Goal: Transaction & Acquisition: Purchase product/service

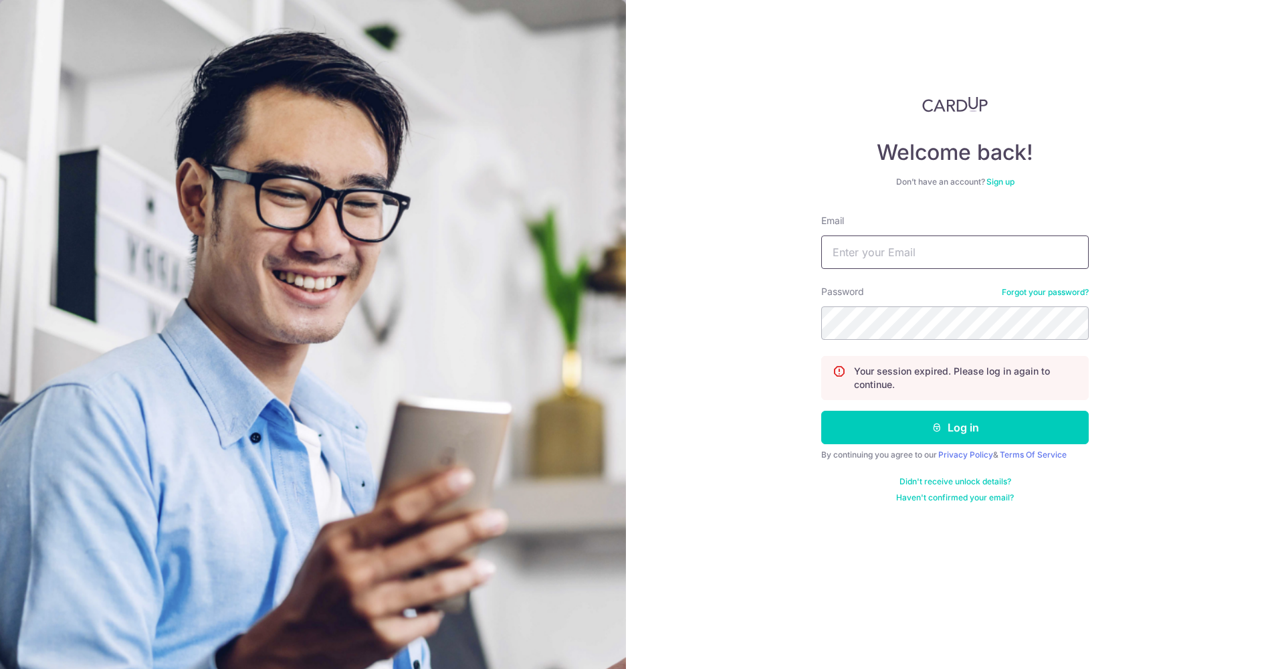
type input "[PERSON_NAME][EMAIL_ADDRESS][DOMAIN_NAME]"
click at [920, 423] on button "Log in" at bounding box center [955, 427] width 268 height 33
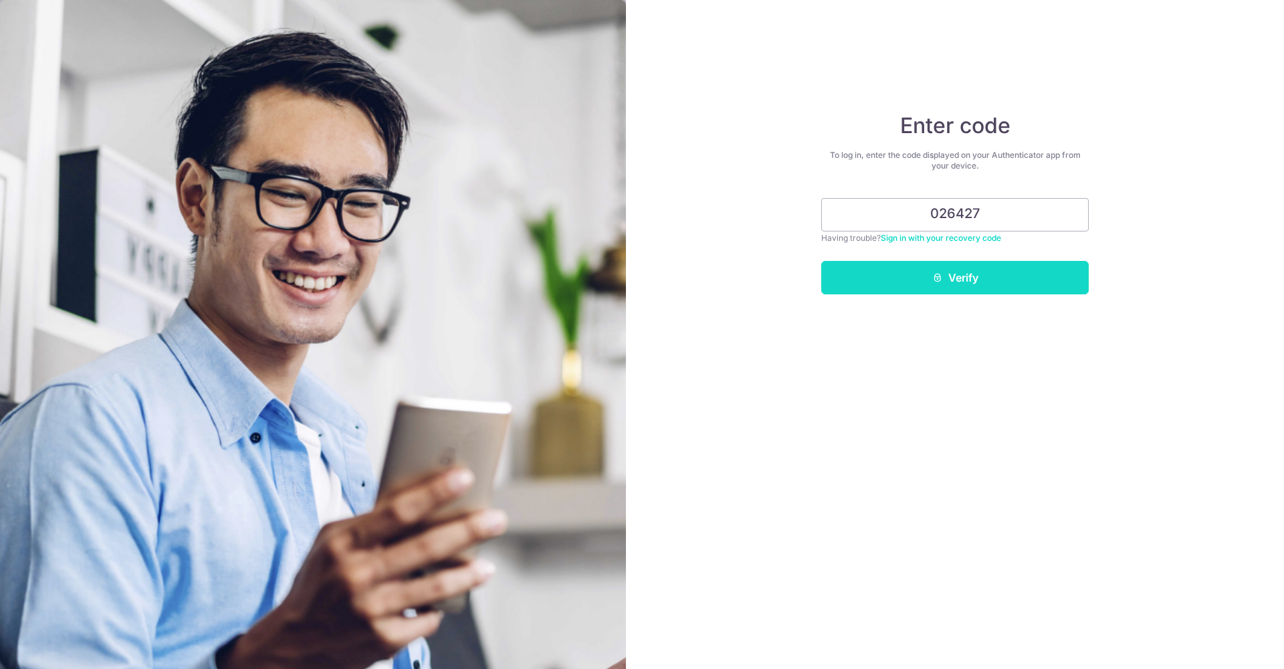
type input "026427"
click at [935, 280] on icon "submit" at bounding box center [938, 277] width 11 height 11
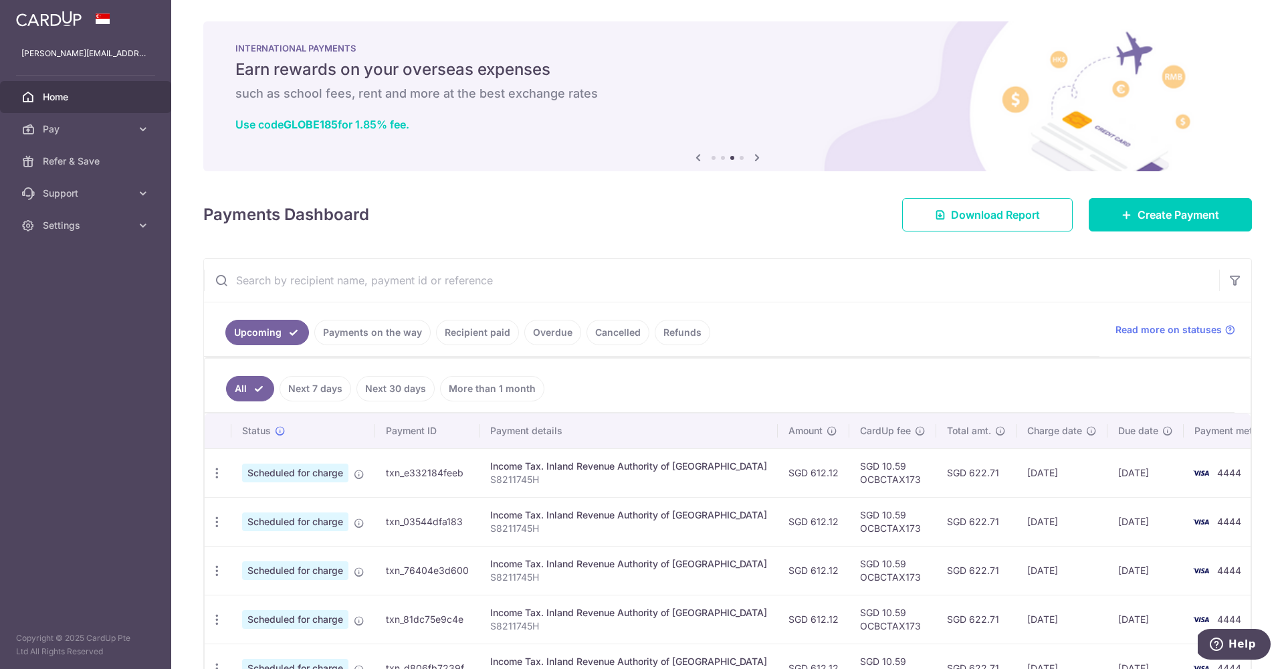
click at [1024, 282] on input "text" at bounding box center [711, 280] width 1015 height 43
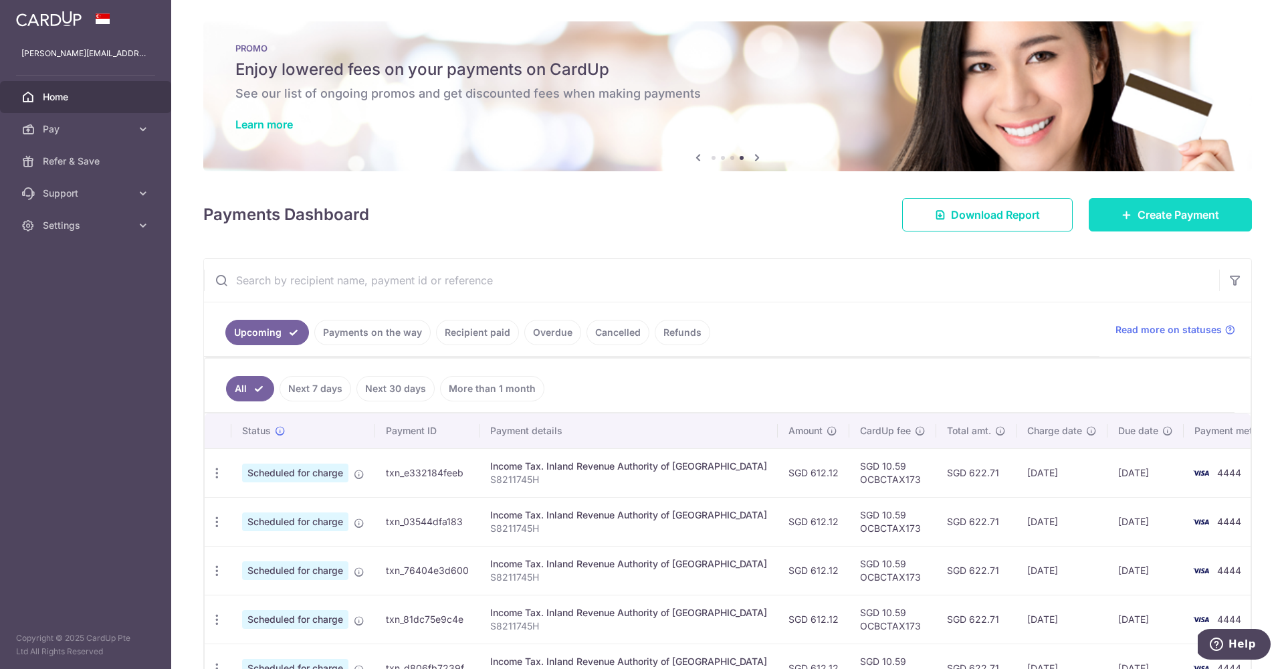
click at [1139, 221] on span "Create Payment" at bounding box center [1179, 215] width 82 height 16
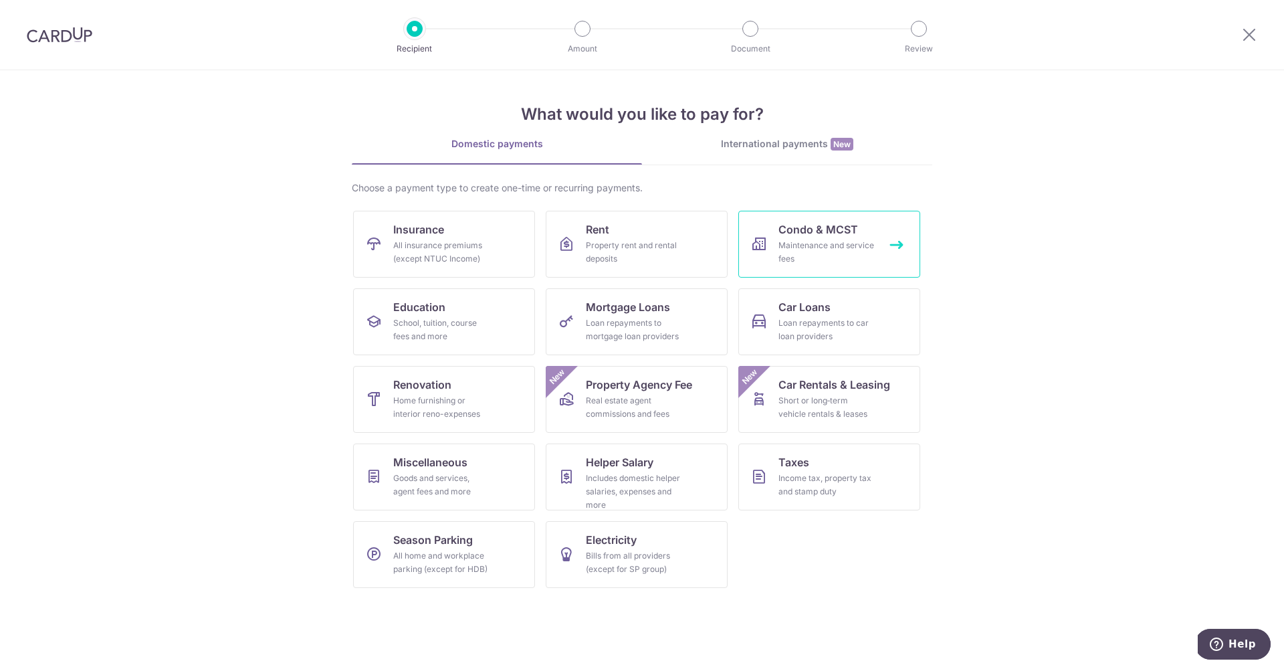
click at [808, 241] on div "Maintenance and service fees" at bounding box center [827, 252] width 96 height 27
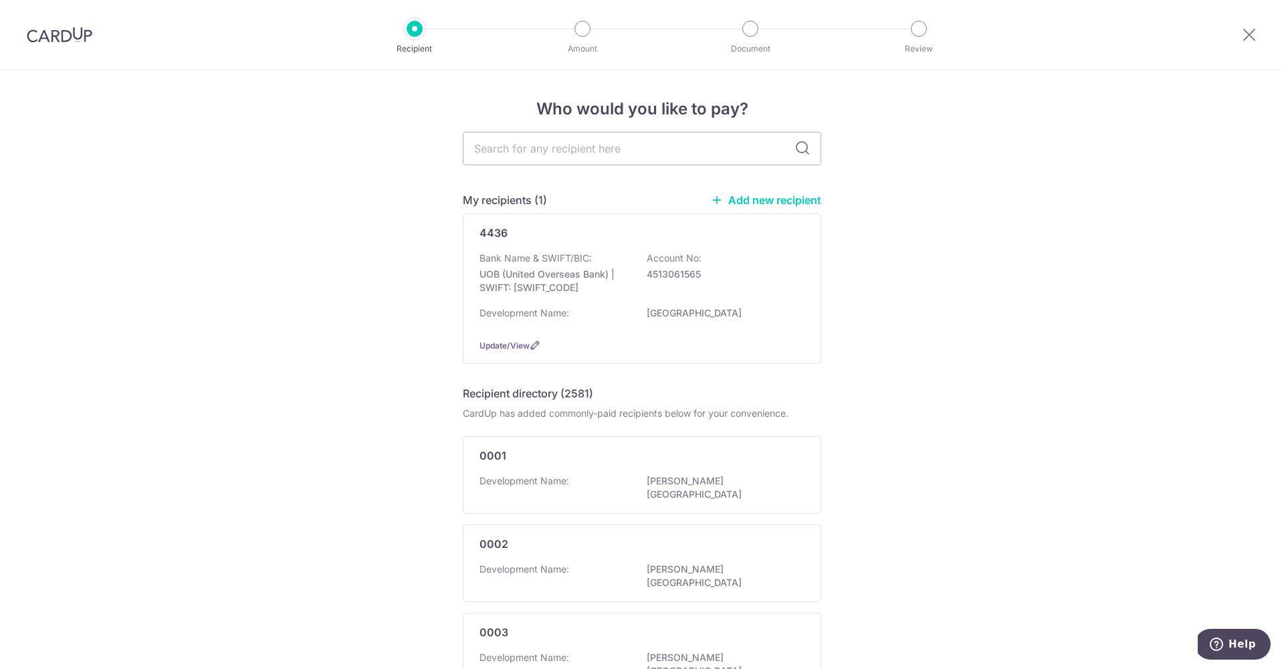
scroll to position [3, 0]
click at [510, 239] on div "4436 Bank Name & SWIFT/BIC: UOB (United Overseas Bank) | SWIFT: UOVBSGSGXXX Acc…" at bounding box center [642, 286] width 359 height 151
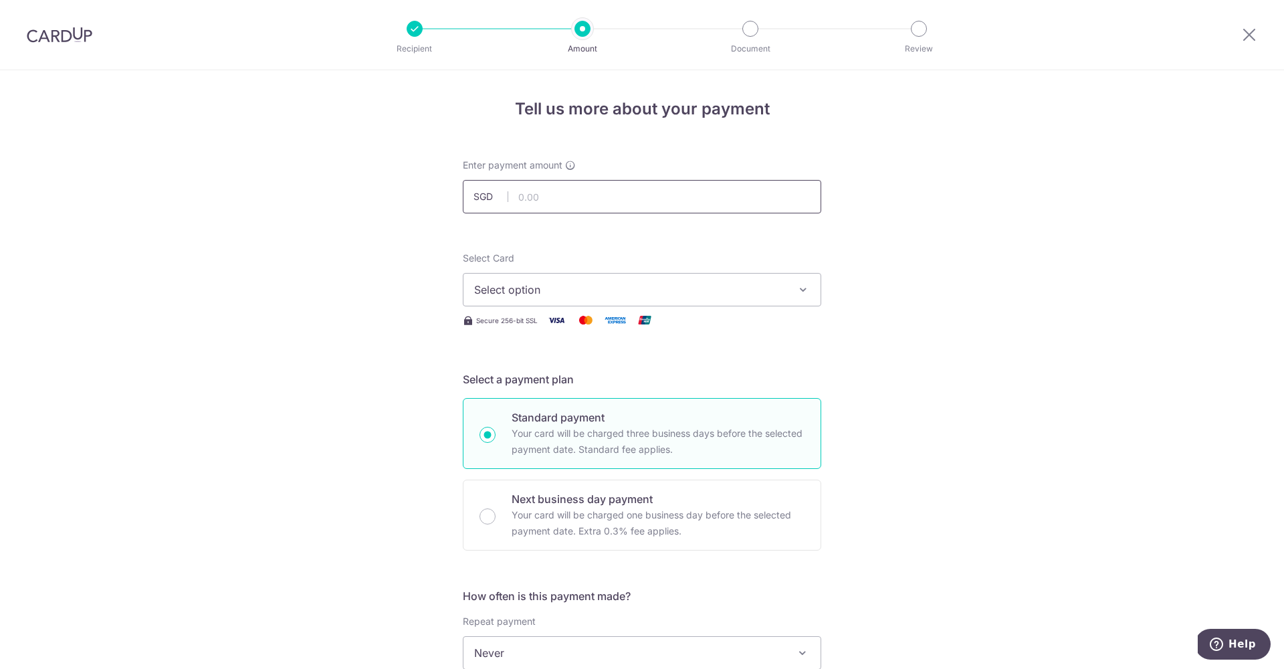
click at [650, 200] on input "text" at bounding box center [642, 196] width 359 height 33
type input "1,075.83"
click at [561, 289] on span "Select option" at bounding box center [630, 289] width 312 height 16
click at [592, 379] on span "**** 4444" at bounding box center [642, 385] width 336 height 16
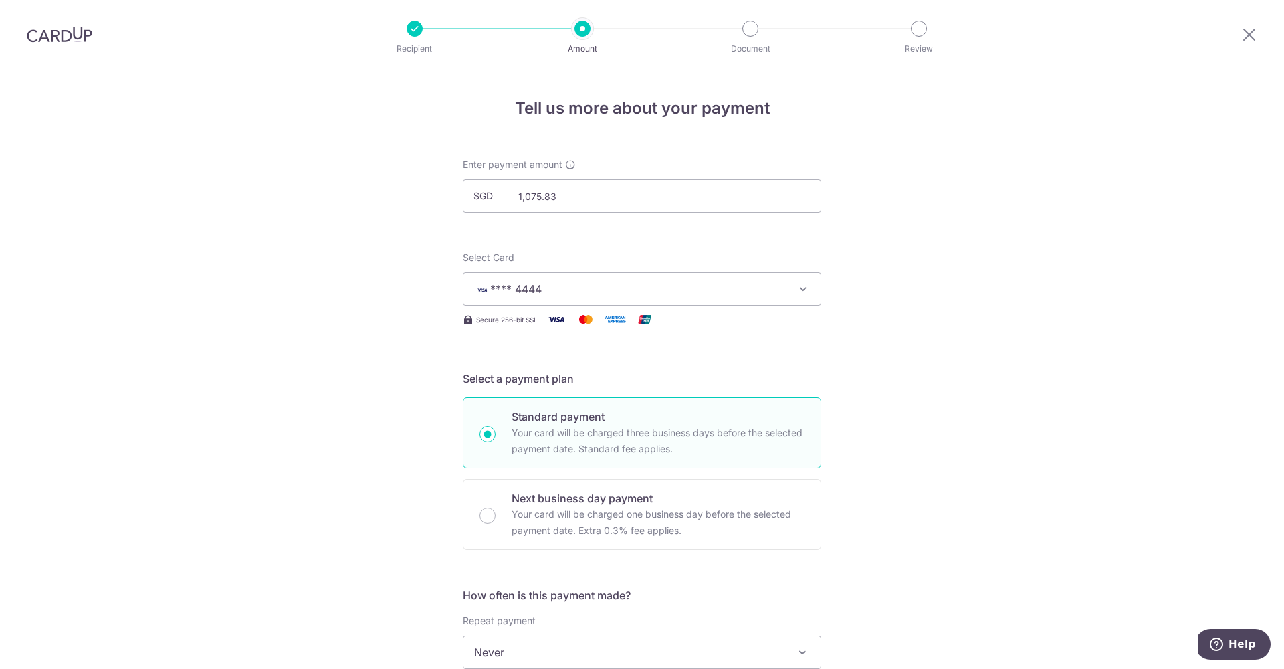
click at [318, 405] on div "Tell us more about your payment Enter payment amount SGD 1,075.83 1075.83 Selec…" at bounding box center [642, 675] width 1284 height 1210
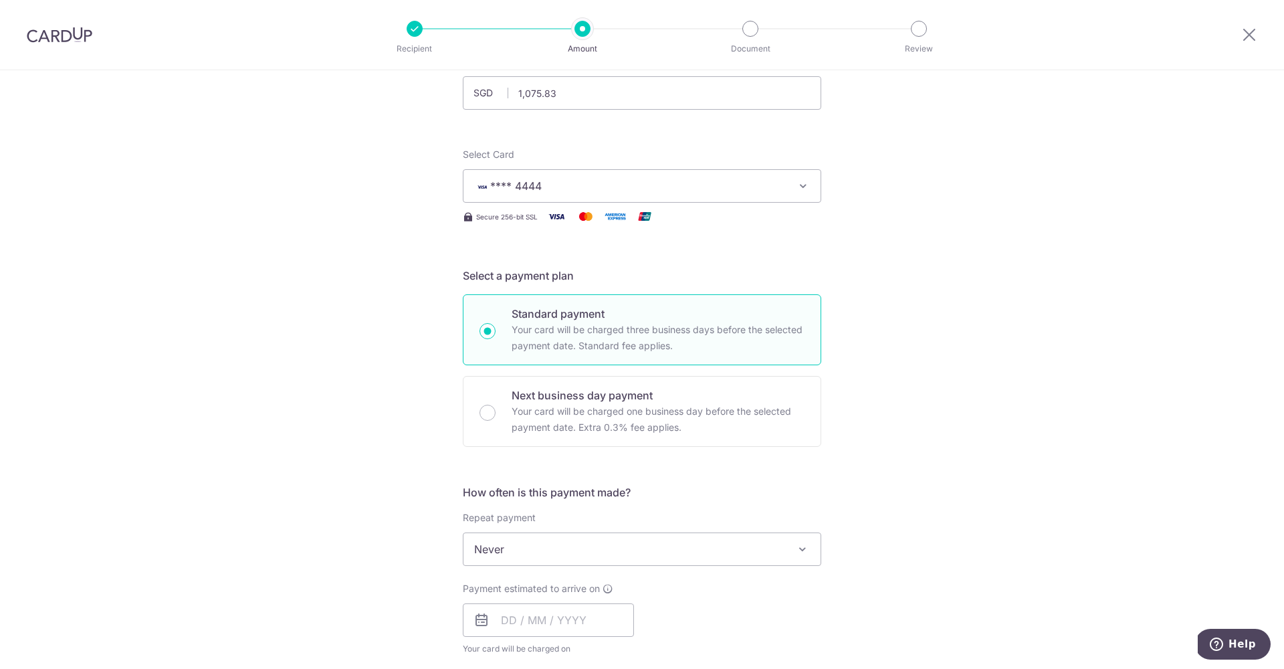
scroll to position [317, 0]
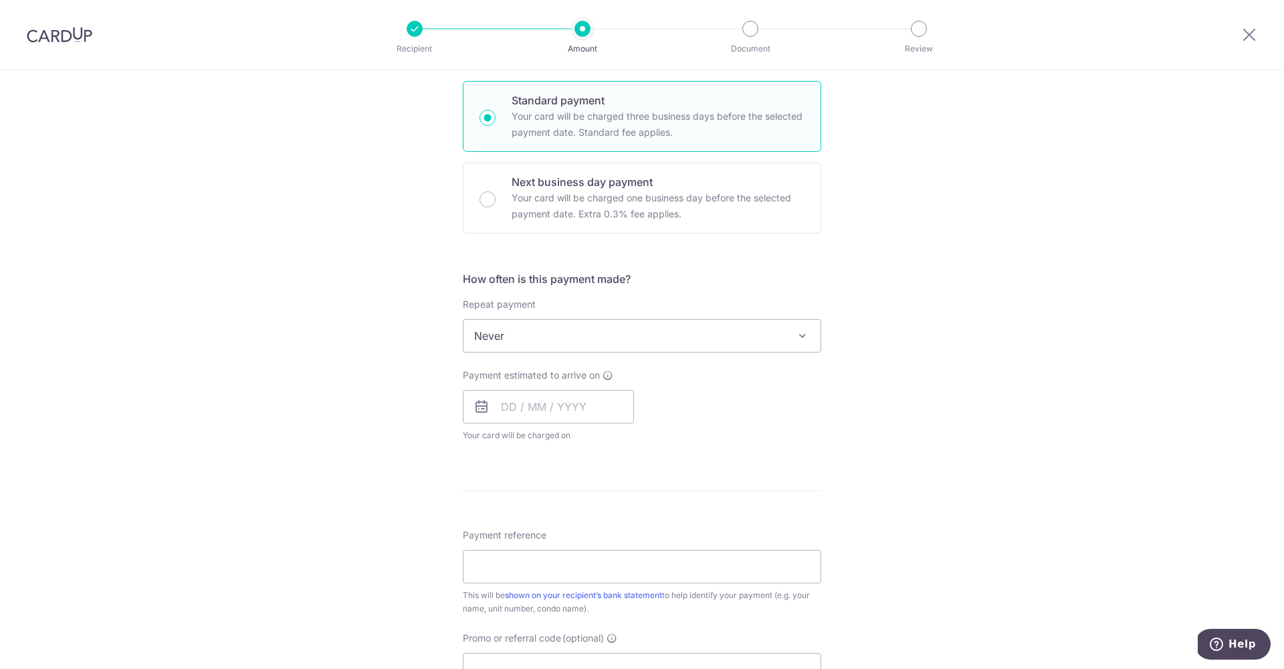
click at [541, 342] on span "Never" at bounding box center [642, 336] width 357 height 32
click at [504, 403] on input "text" at bounding box center [548, 406] width 171 height 33
click at [515, 556] on link "15" at bounding box center [516, 555] width 21 height 21
type input "15/09/2025"
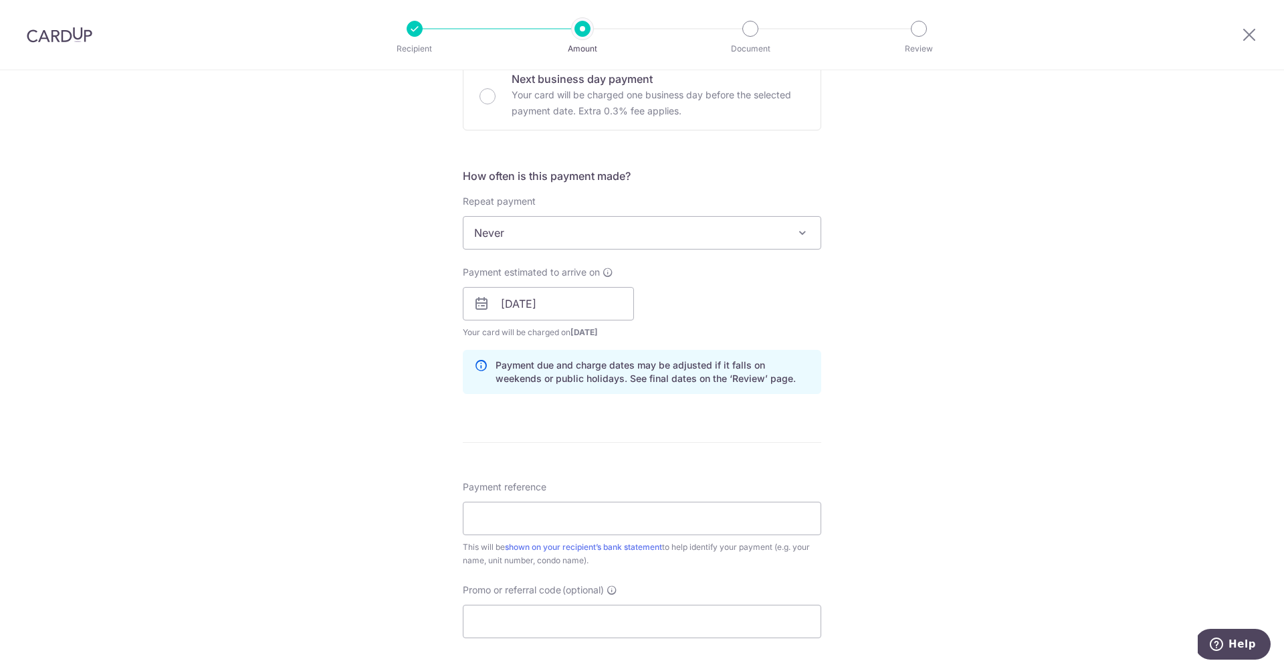
scroll to position [518, 0]
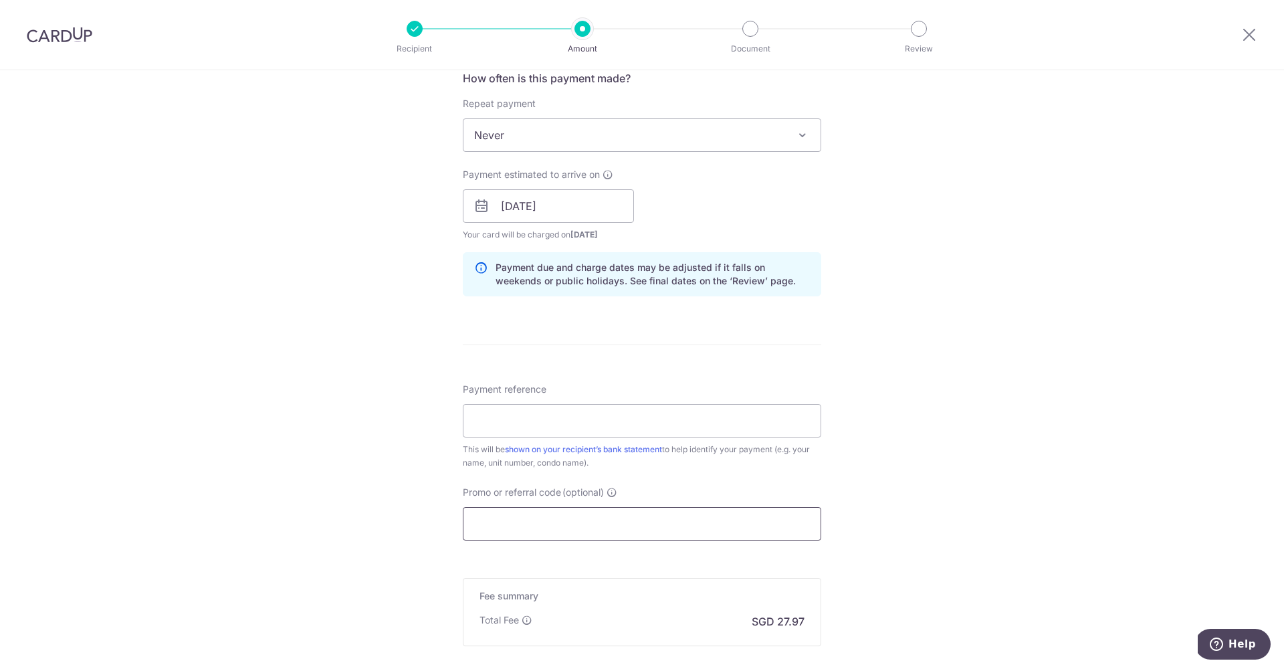
click at [541, 518] on input "Promo or referral code (optional)" at bounding box center [642, 523] width 359 height 33
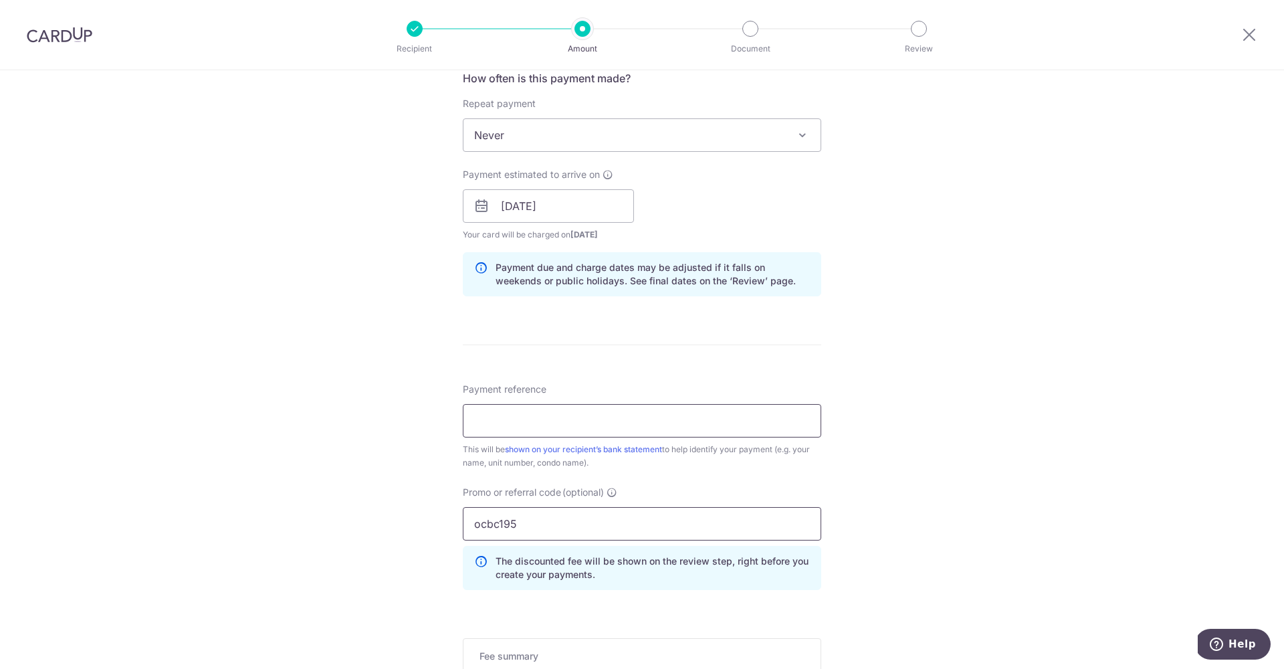
type input "ocbc195"
click at [508, 414] on input "Payment reference" at bounding box center [642, 420] width 359 height 33
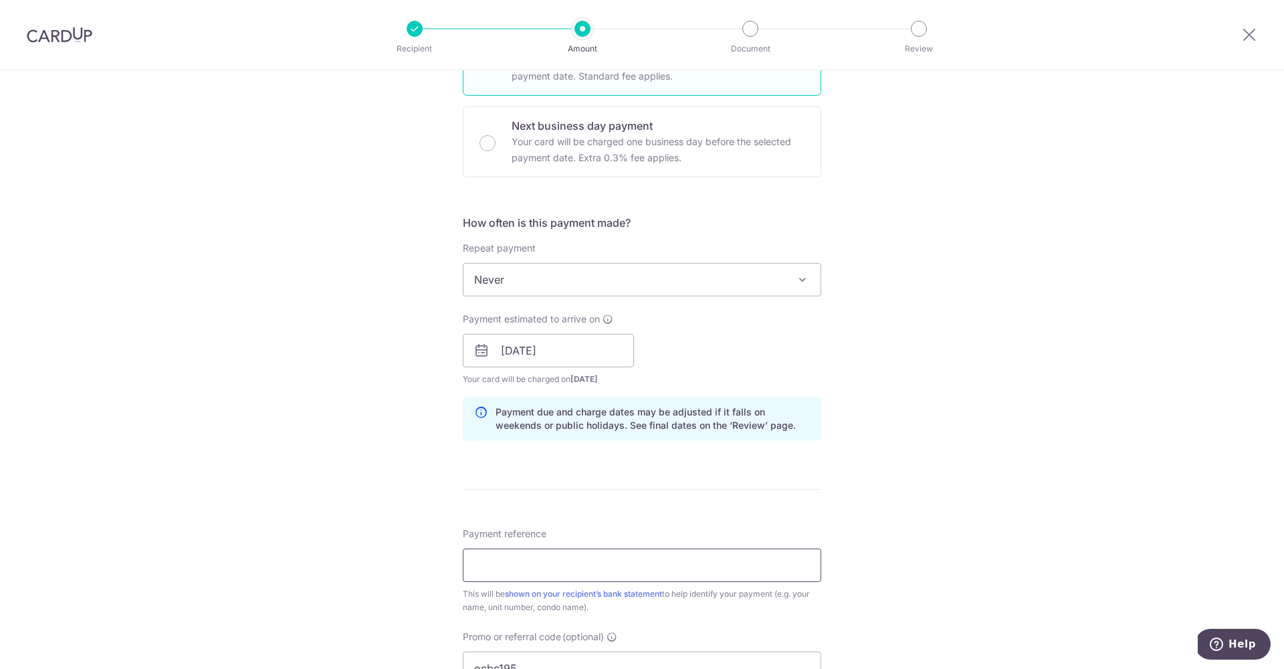
scroll to position [489, 0]
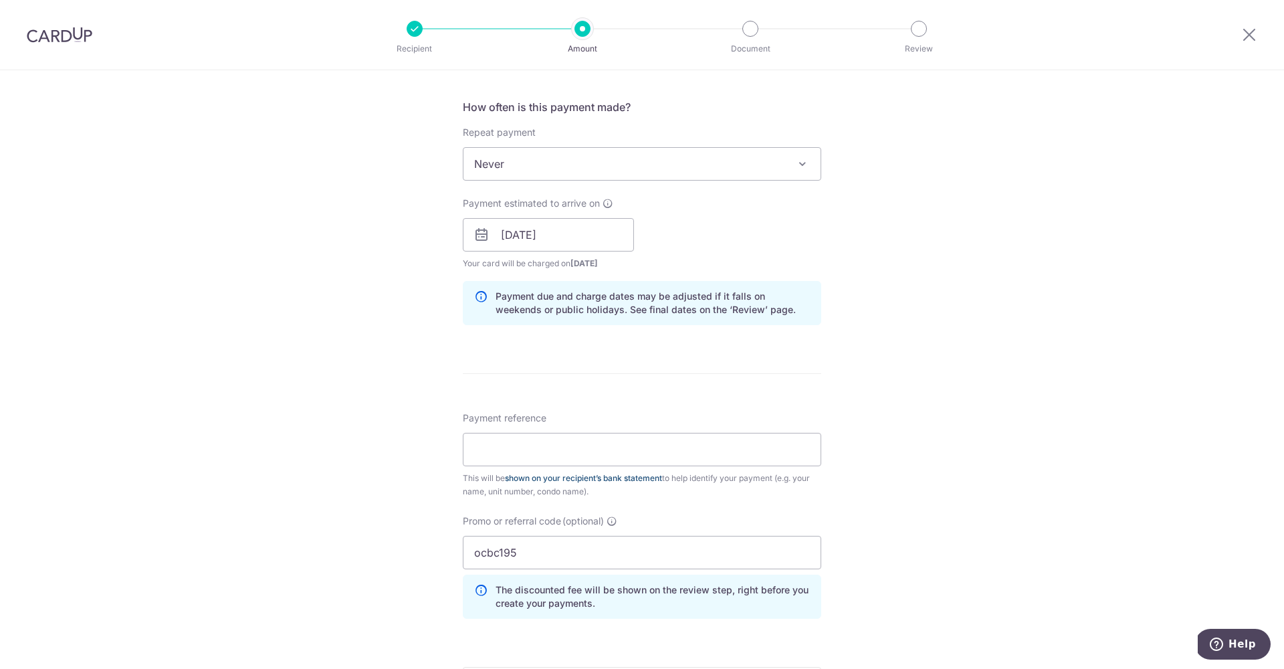
click at [570, 478] on link "shown on your recipient’s bank statement" at bounding box center [583, 478] width 157 height 10
click at [583, 442] on input "Payment reference" at bounding box center [642, 449] width 359 height 33
type input "b"
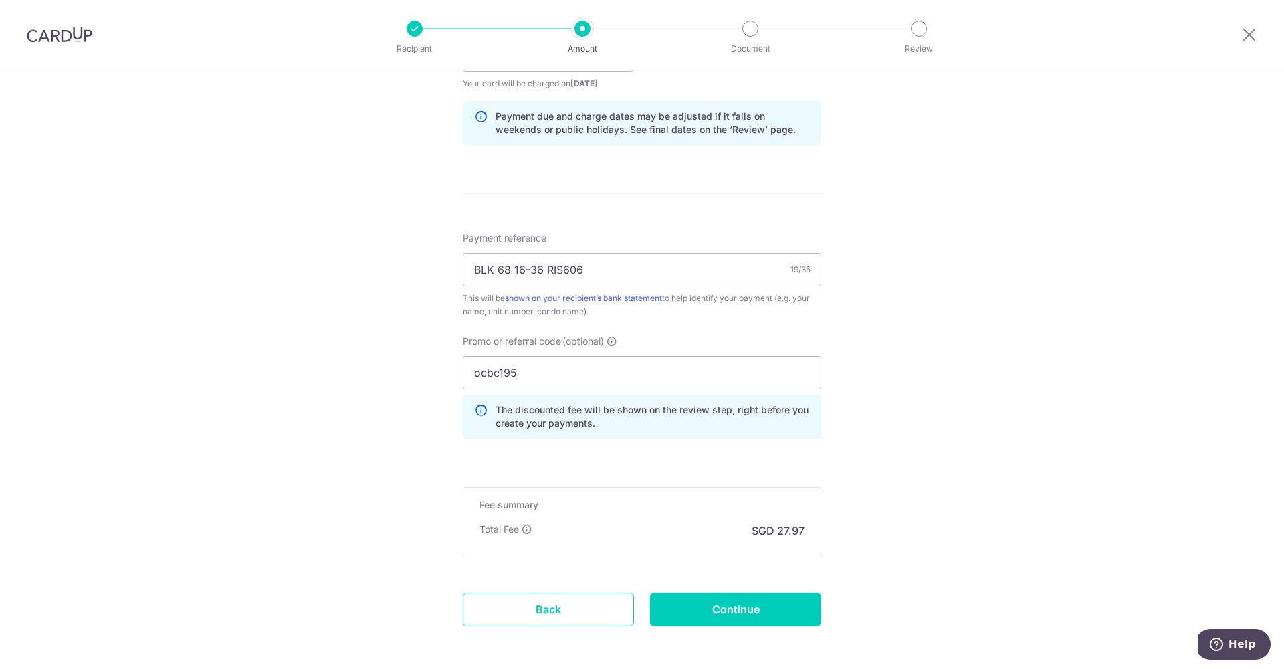
scroll to position [726, 0]
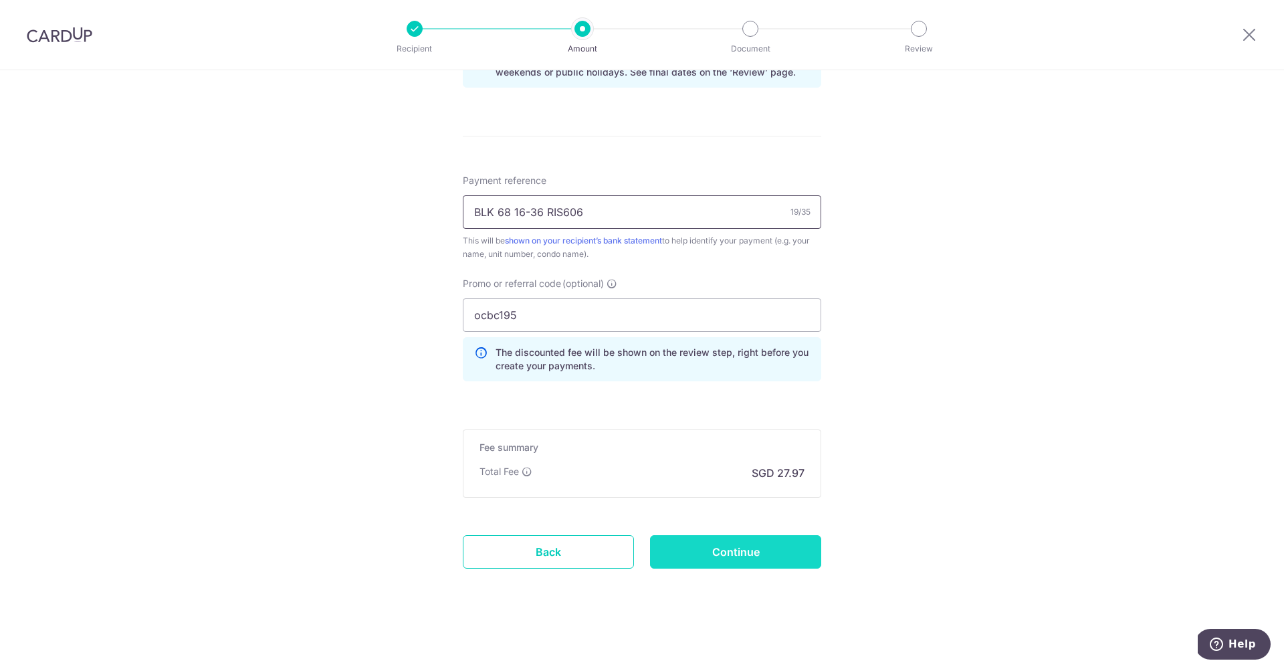
type input "BLK 68 16-36 RIS606"
click at [697, 559] on input "Continue" at bounding box center [735, 551] width 171 height 33
type input "Create Schedule"
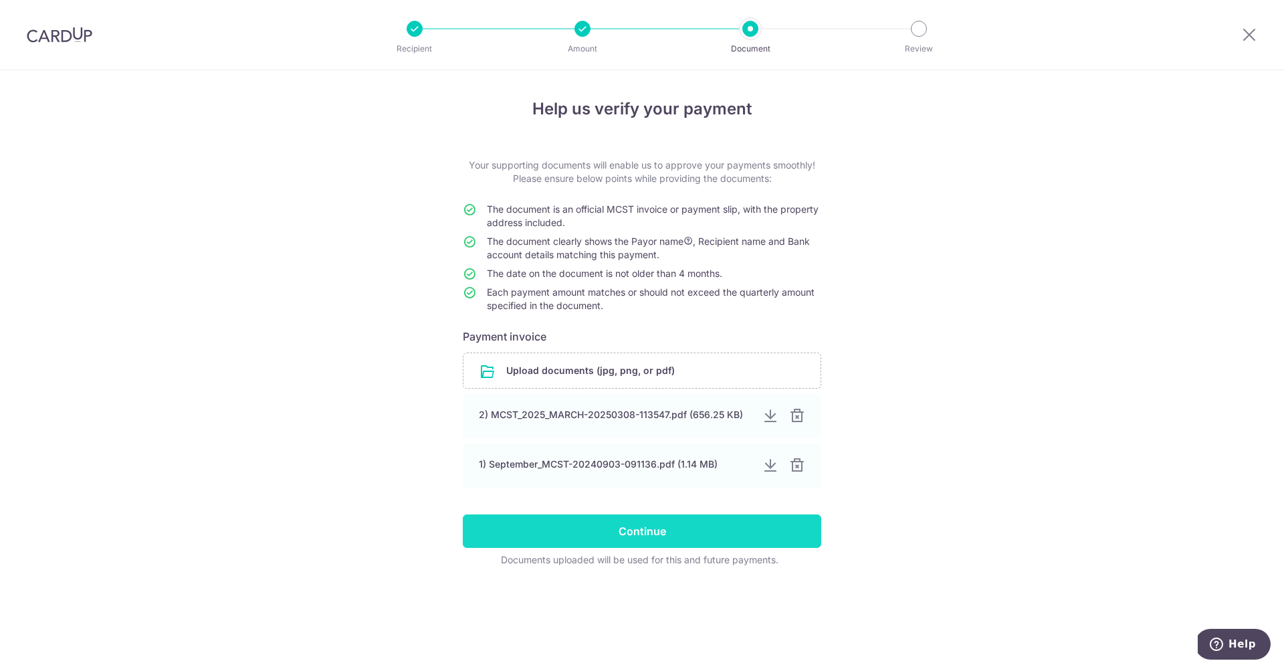
click at [638, 526] on input "Continue" at bounding box center [642, 530] width 359 height 33
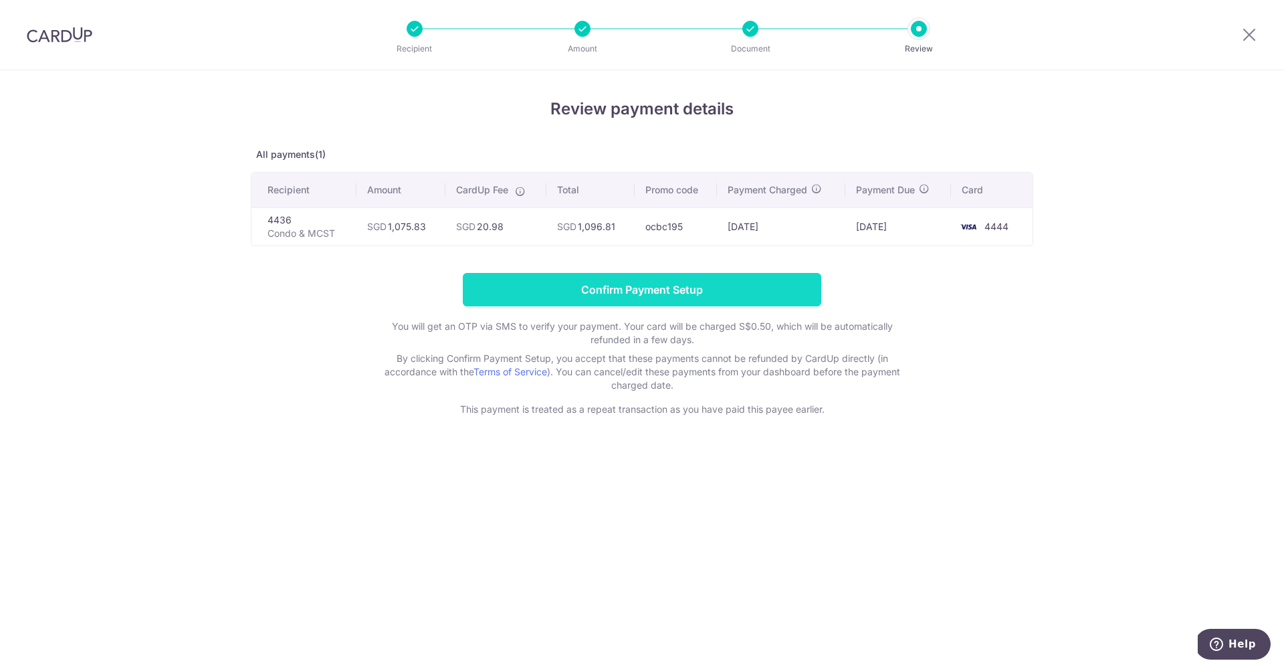
click at [565, 282] on input "Confirm Payment Setup" at bounding box center [642, 289] width 359 height 33
